Goal: Information Seeking & Learning: Learn about a topic

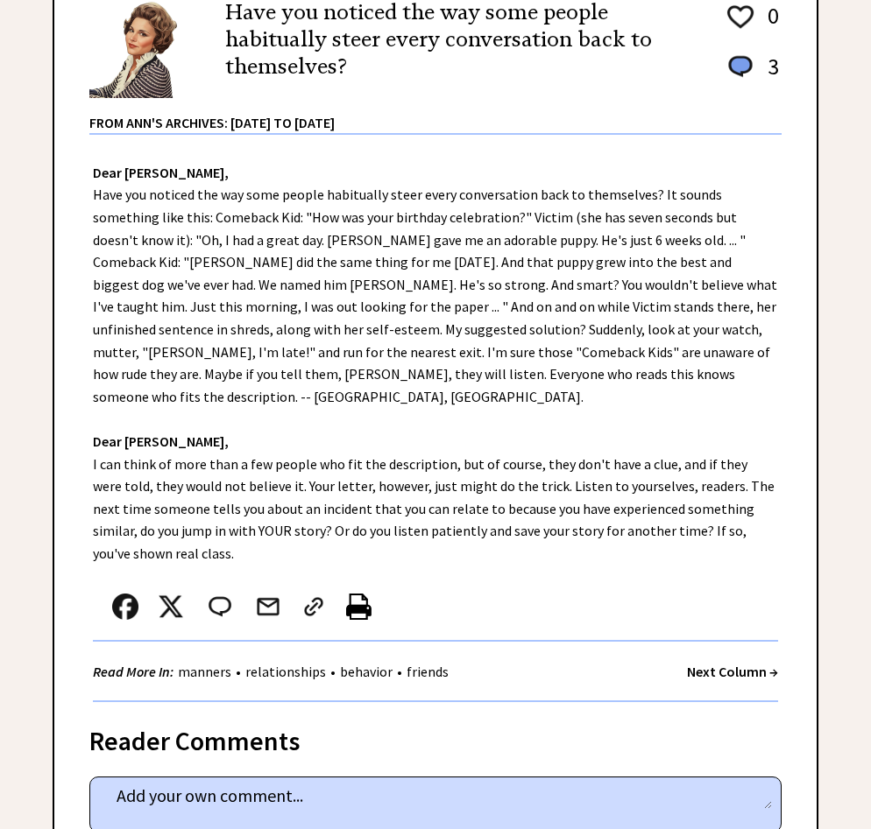
scroll to position [438, 0]
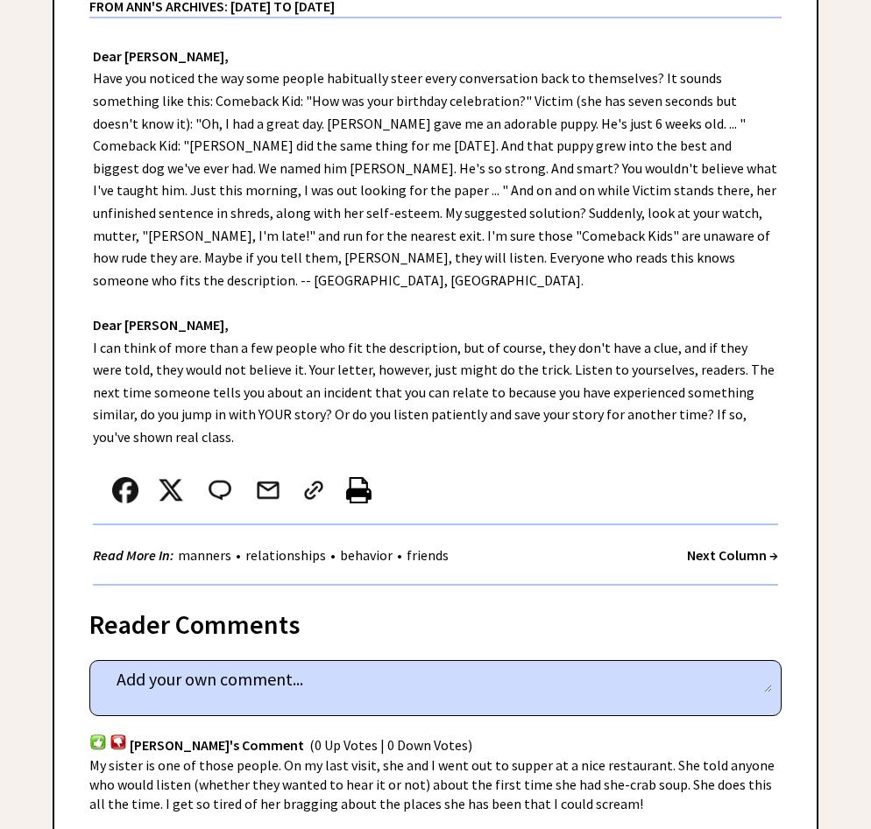
click at [0, 0] on link "Pets" at bounding box center [0, 0] width 0 height 0
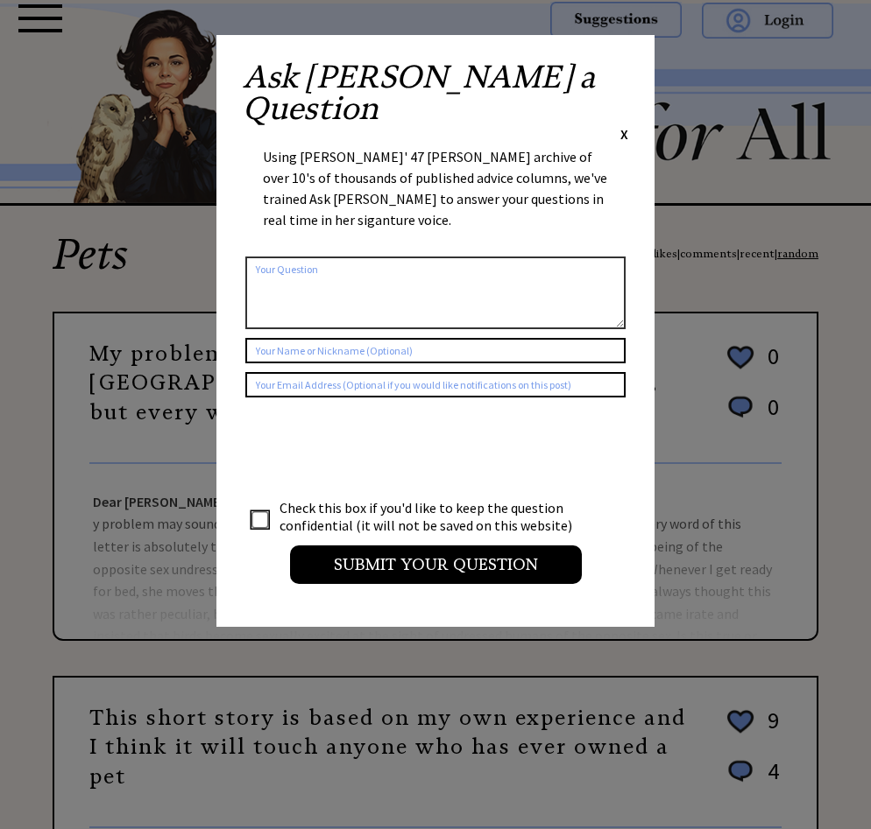
click at [621, 125] on span "X" at bounding box center [624, 134] width 8 height 18
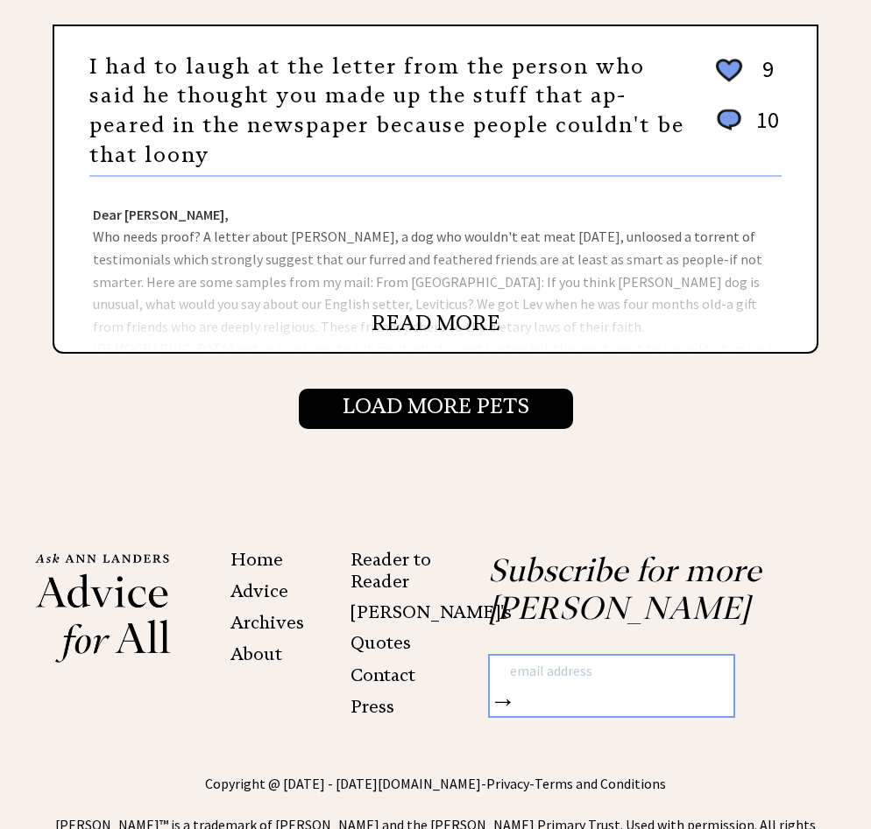
scroll to position [1752, 0]
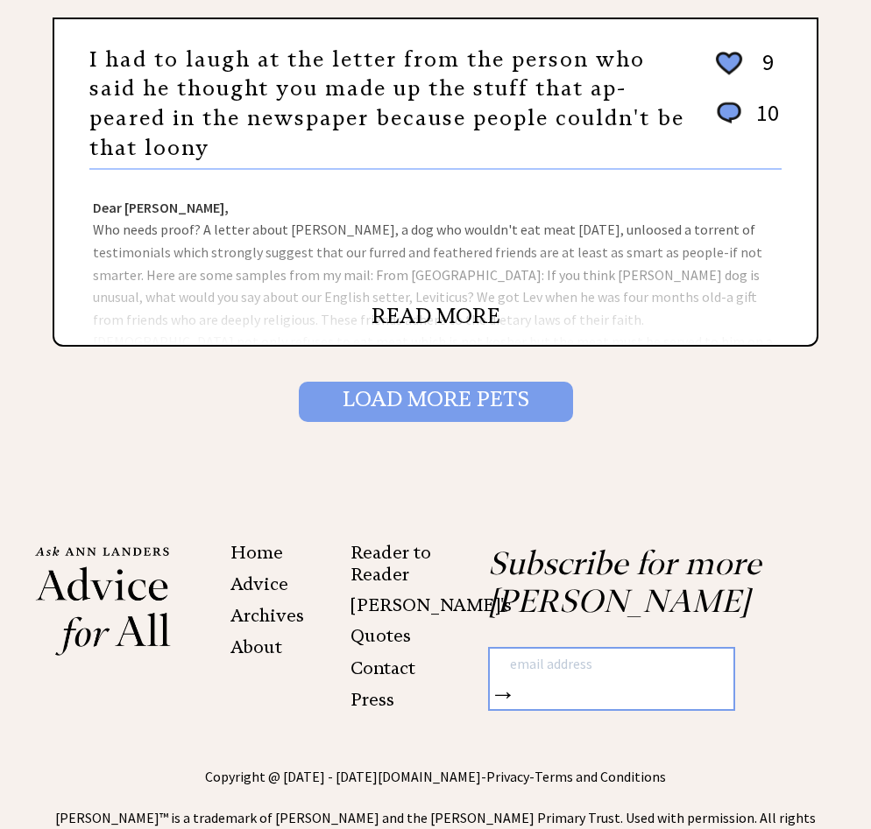
click at [539, 422] on input "Load More Pets" at bounding box center [436, 402] width 274 height 40
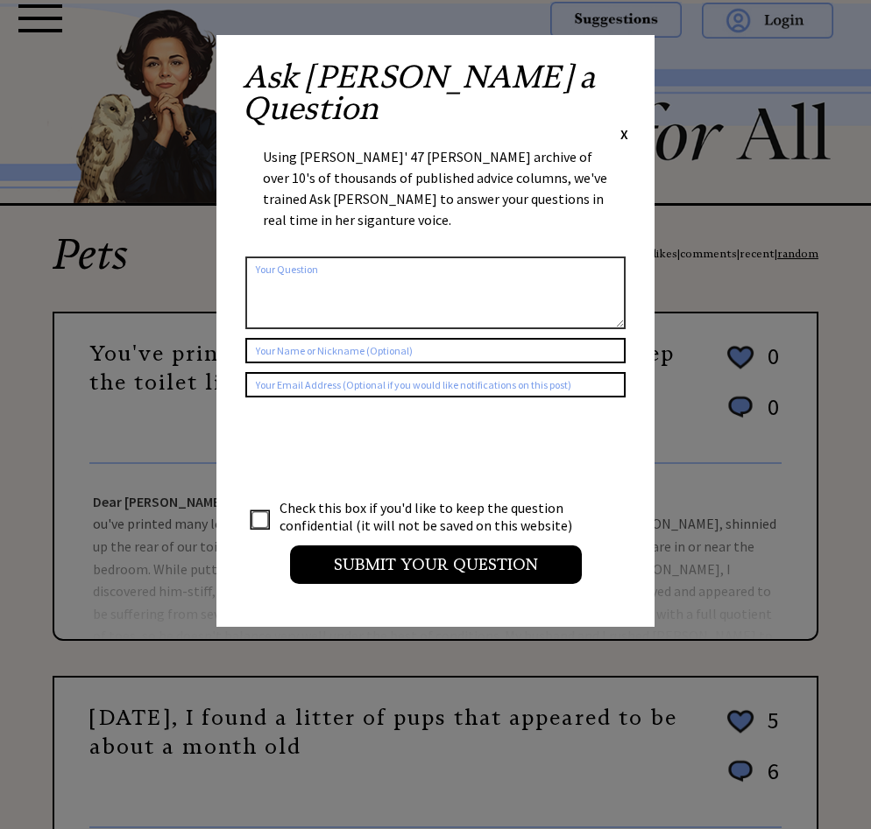
click at [620, 125] on span "X" at bounding box center [624, 134] width 8 height 18
